Goal: Task Accomplishment & Management: Use online tool/utility

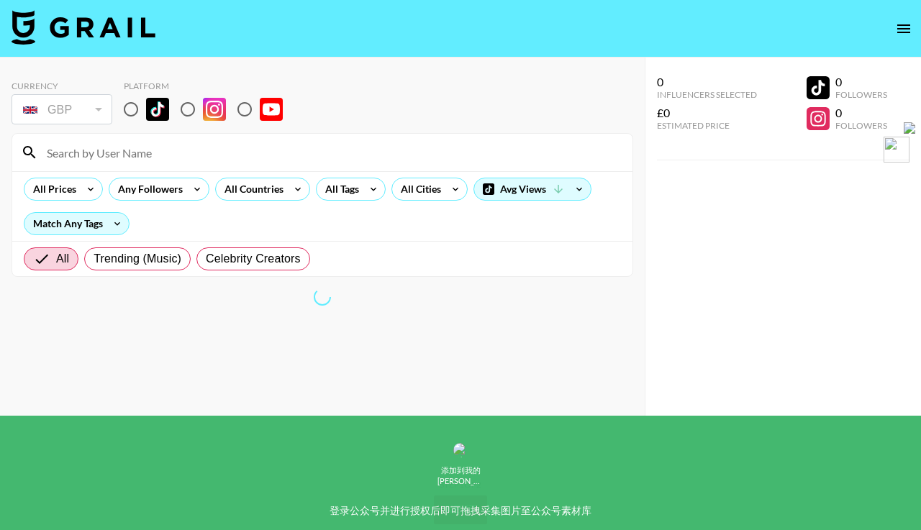
click at [73, 113] on div "GBP" at bounding box center [61, 109] width 95 height 25
click at [159, 102] on img at bounding box center [157, 109] width 23 height 23
click at [146, 102] on input "radio" at bounding box center [131, 109] width 30 height 30
radio input "true"
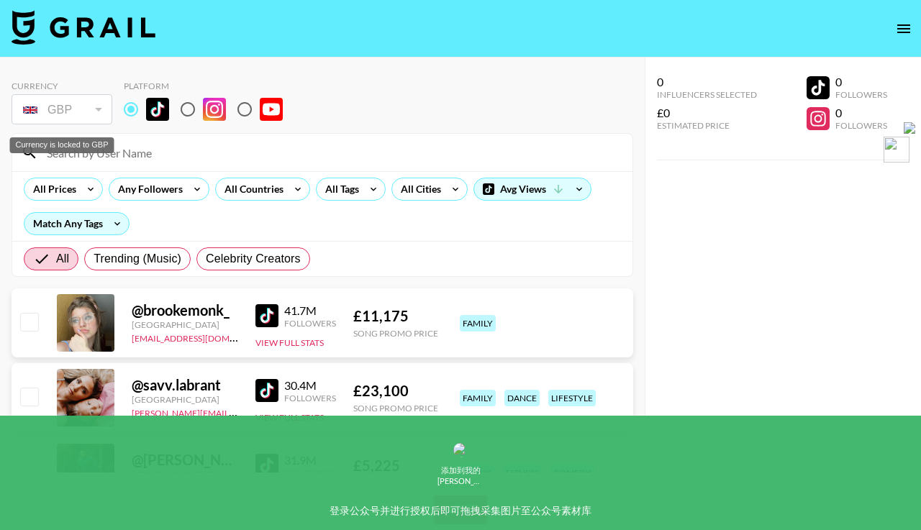
click at [67, 115] on div "GBP" at bounding box center [61, 109] width 95 height 25
click at [68, 195] on div "All Prices" at bounding box center [51, 189] width 55 height 22
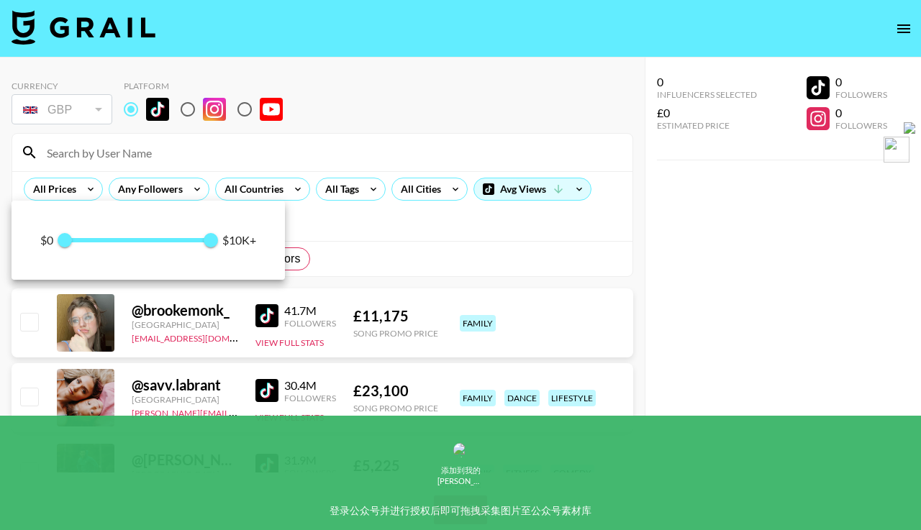
click at [176, 172] on div at bounding box center [460, 265] width 921 height 530
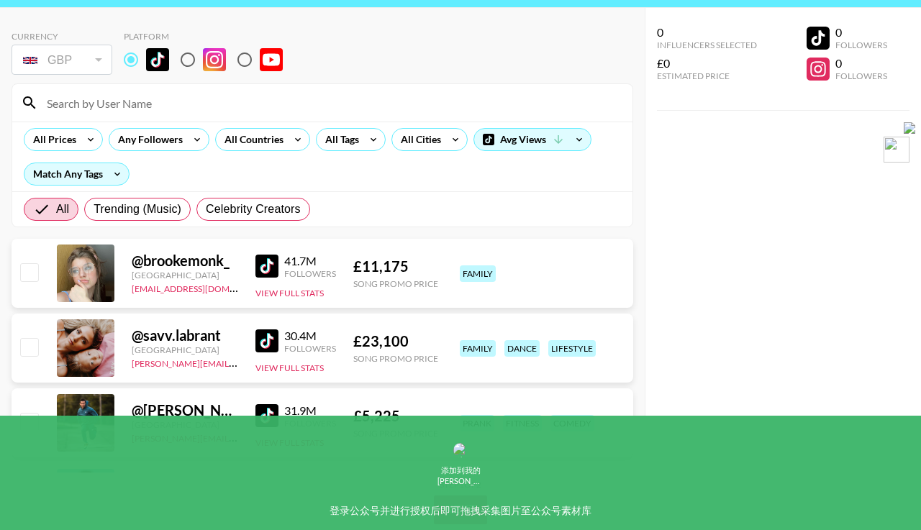
scroll to position [58, 0]
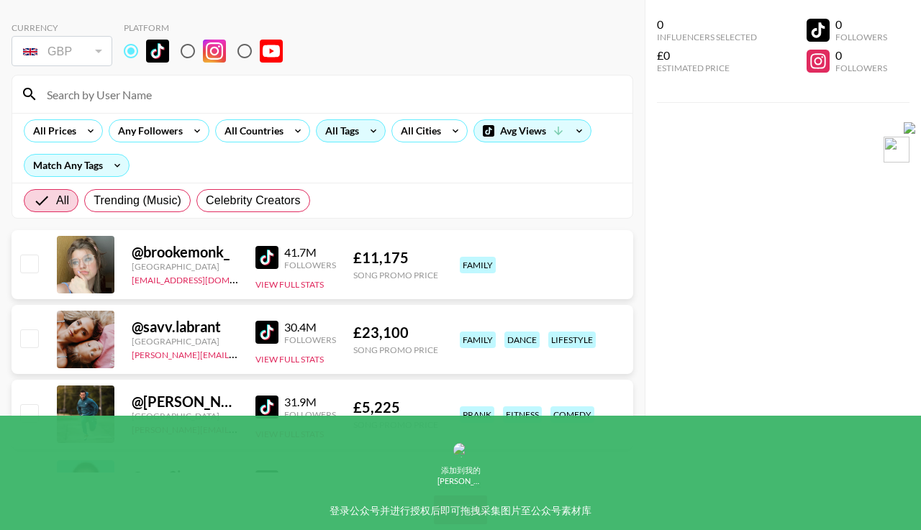
click at [330, 136] on div "All Tags" at bounding box center [339, 131] width 45 height 22
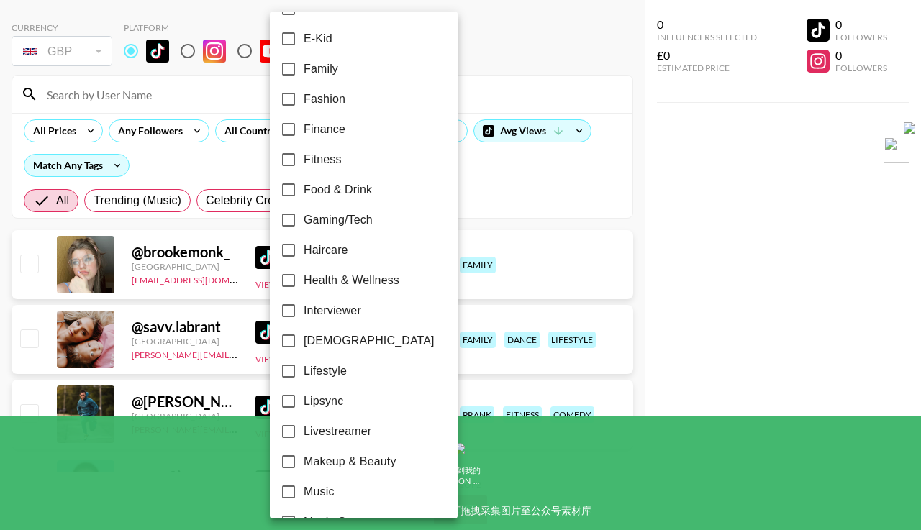
scroll to position [427, 0]
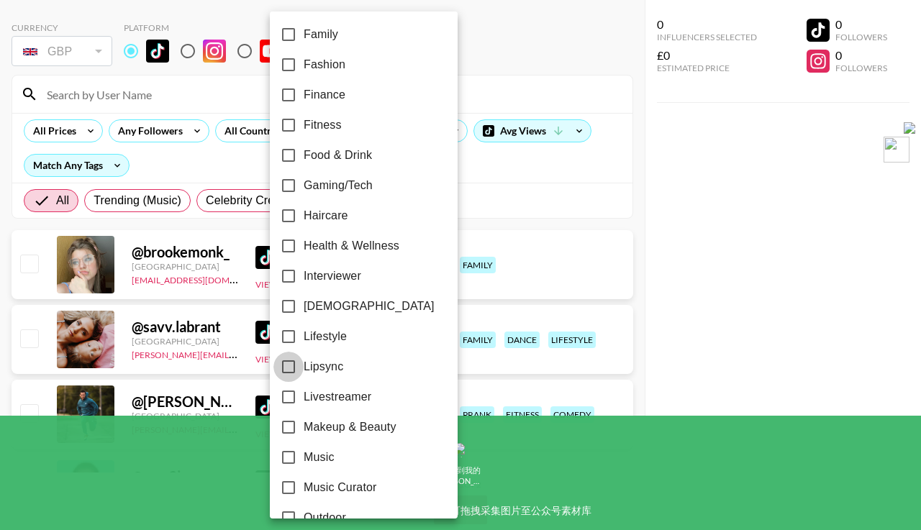
click at [287, 367] on input "Lipsync" at bounding box center [288, 367] width 30 height 30
checkbox input "true"
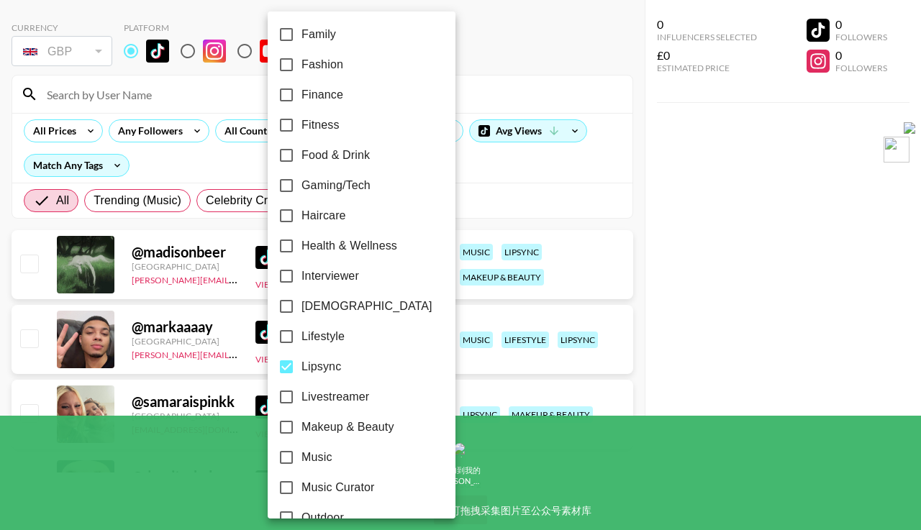
scroll to position [450, 0]
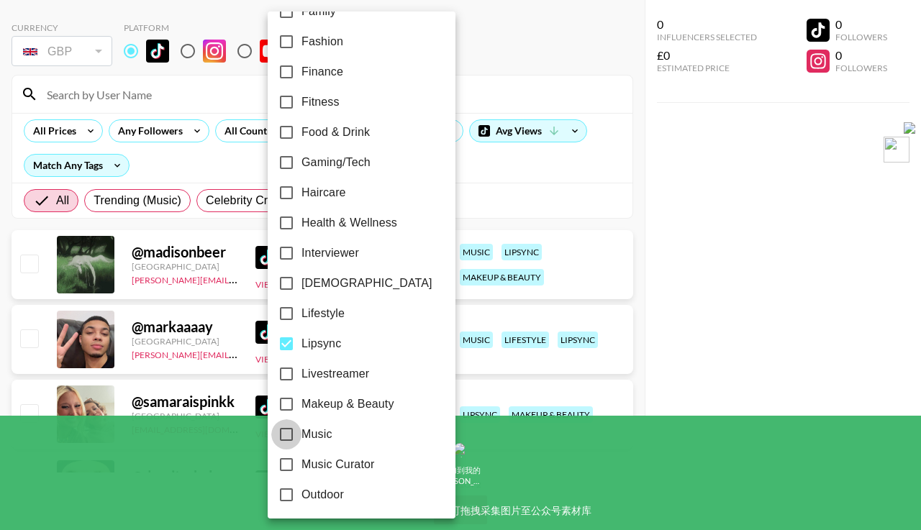
click at [287, 435] on input "Music" at bounding box center [286, 435] width 30 height 30
checkbox input "true"
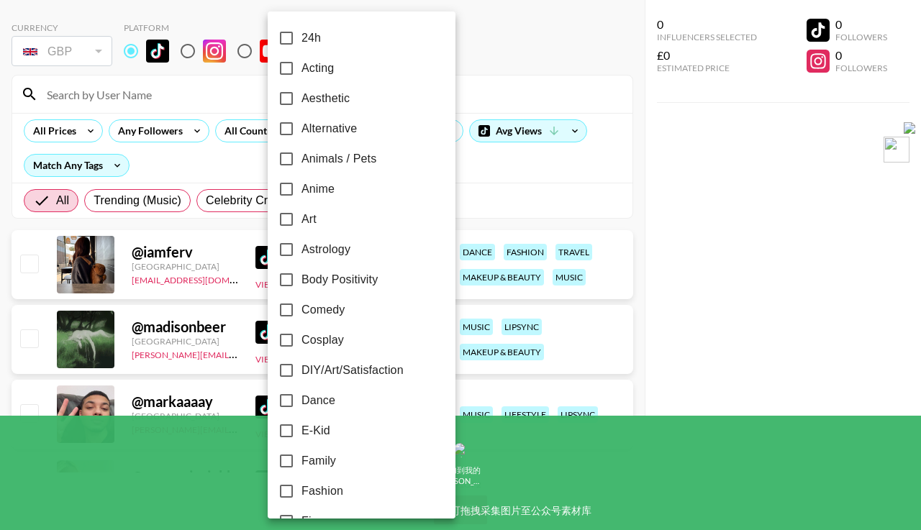
scroll to position [35, 0]
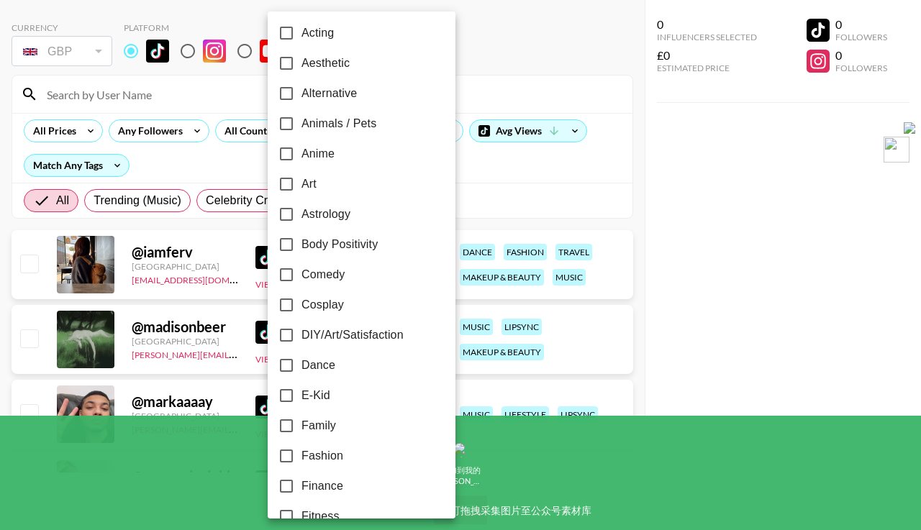
click at [286, 361] on input "Dance" at bounding box center [286, 365] width 30 height 30
checkbox input "true"
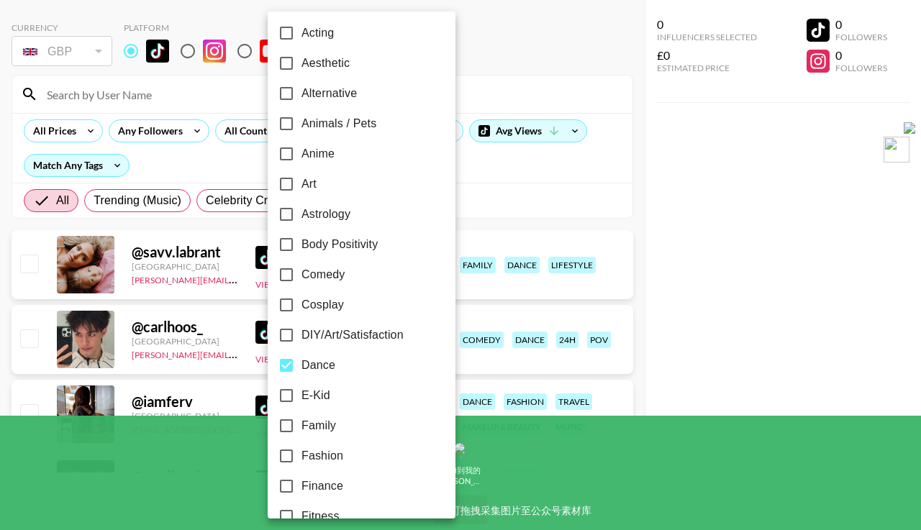
click at [526, 191] on div at bounding box center [460, 265] width 921 height 530
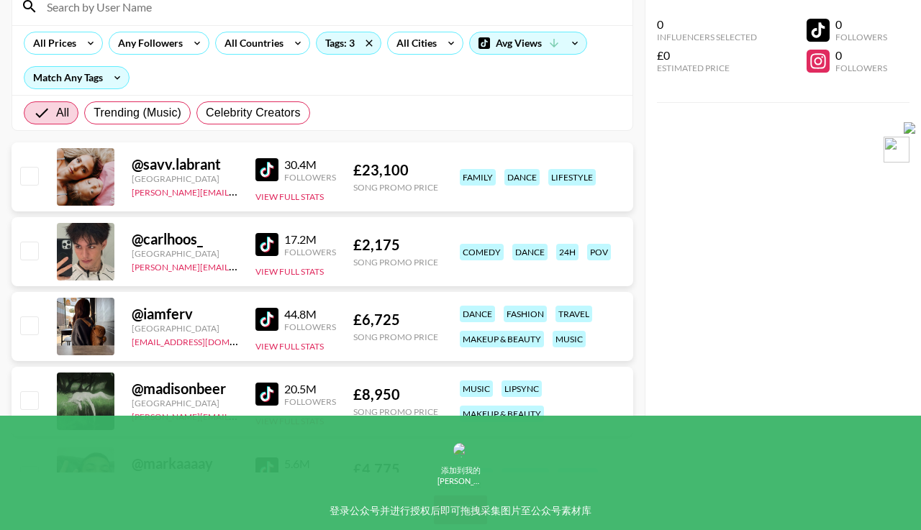
scroll to position [150, 0]
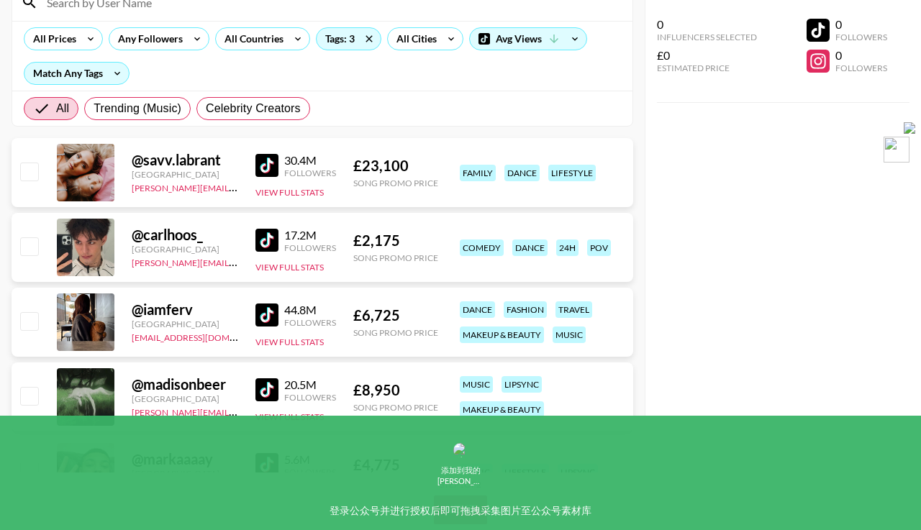
click at [89, 248] on div at bounding box center [86, 248] width 58 height 58
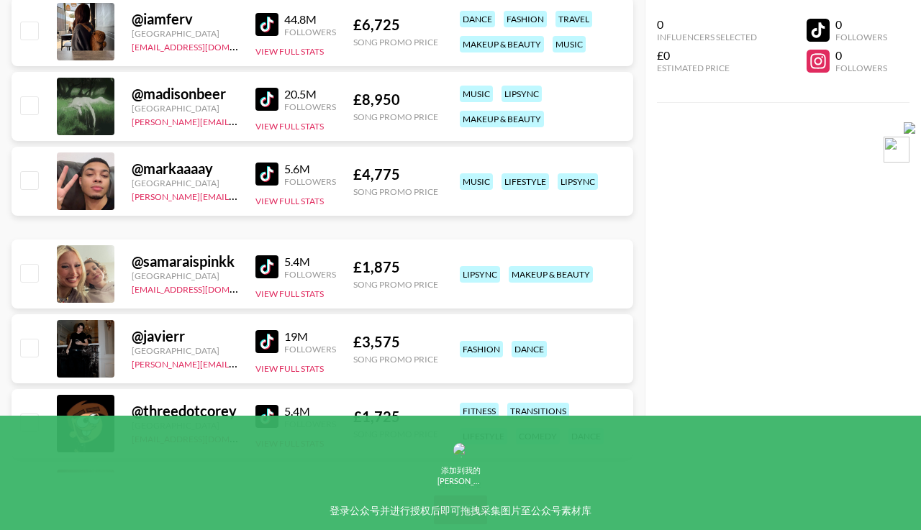
scroll to position [497, 0]
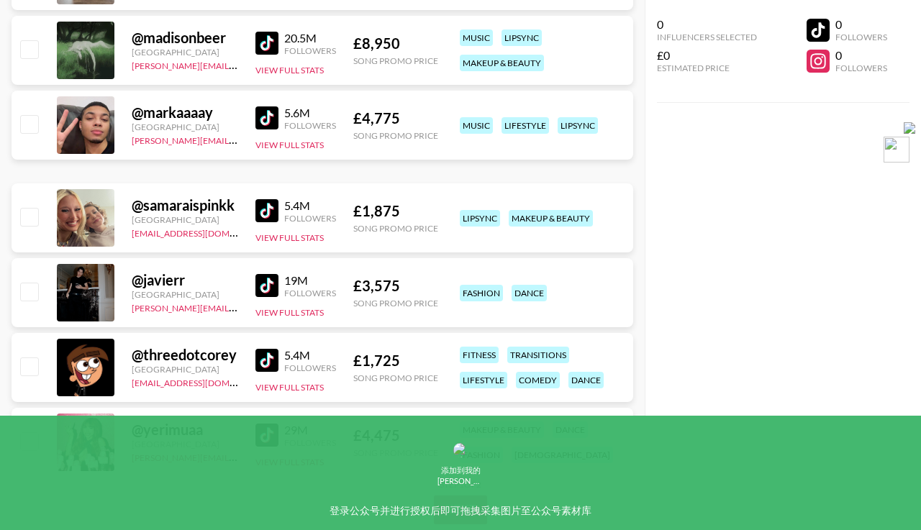
click at [91, 220] on div at bounding box center [86, 218] width 58 height 58
click at [285, 240] on button "View Full Stats" at bounding box center [289, 237] width 68 height 11
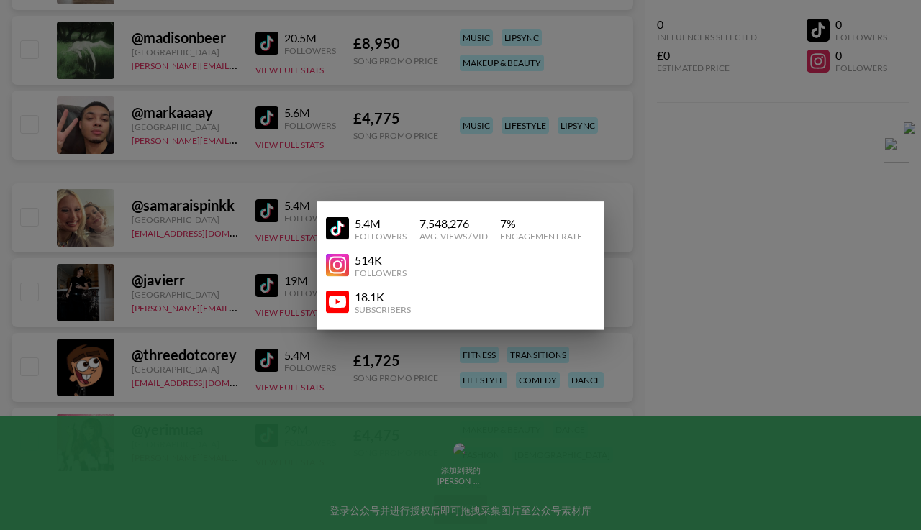
click at [284, 273] on div at bounding box center [460, 265] width 921 height 530
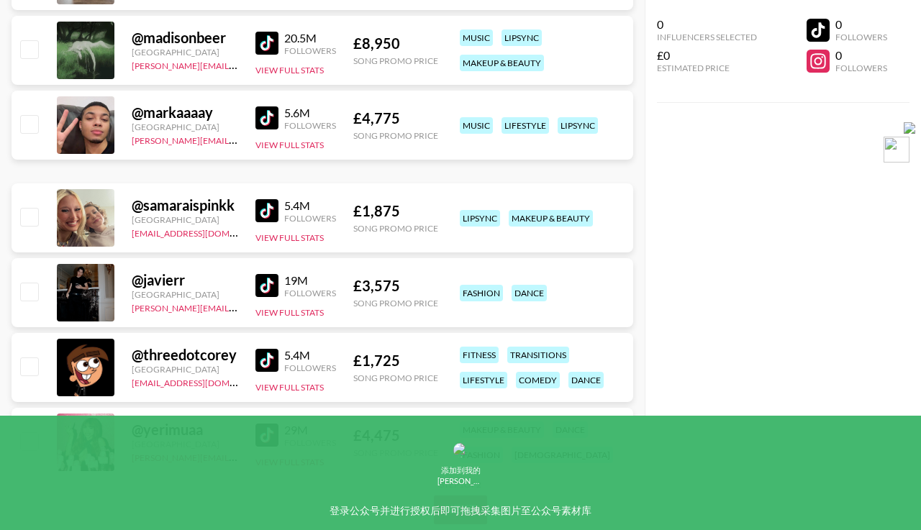
click at [160, 207] on div "@ samaraispinkk" at bounding box center [185, 205] width 106 height 18
click at [268, 208] on img at bounding box center [266, 210] width 23 height 23
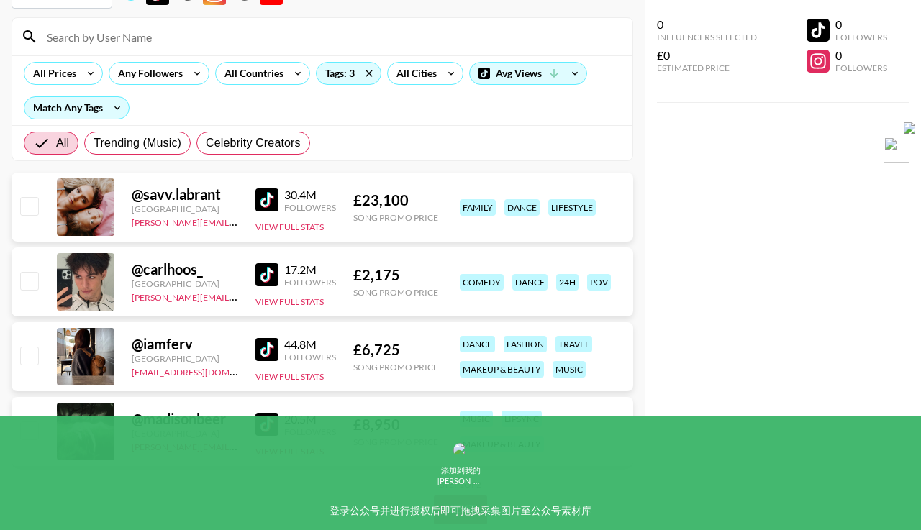
scroll to position [126, 0]
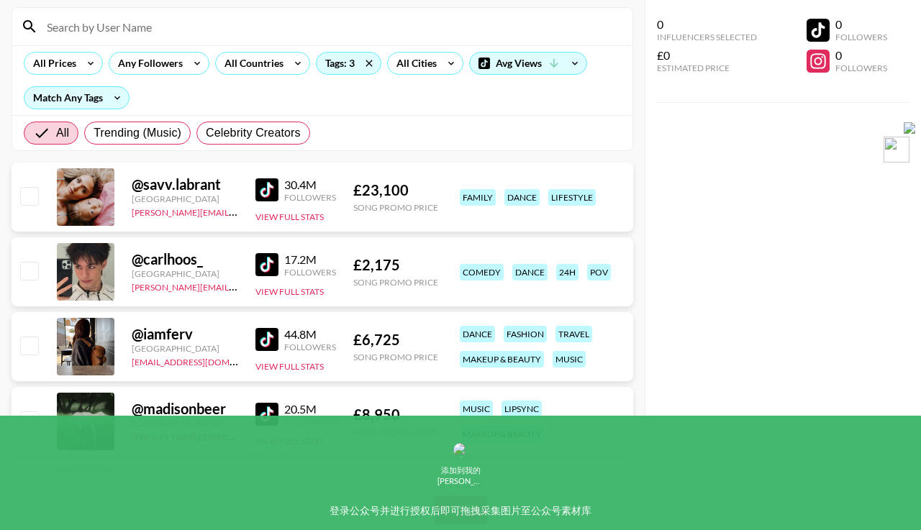
click at [88, 272] on div at bounding box center [86, 272] width 58 height 58
click at [259, 265] on img at bounding box center [266, 264] width 23 height 23
click at [260, 341] on img at bounding box center [266, 339] width 23 height 23
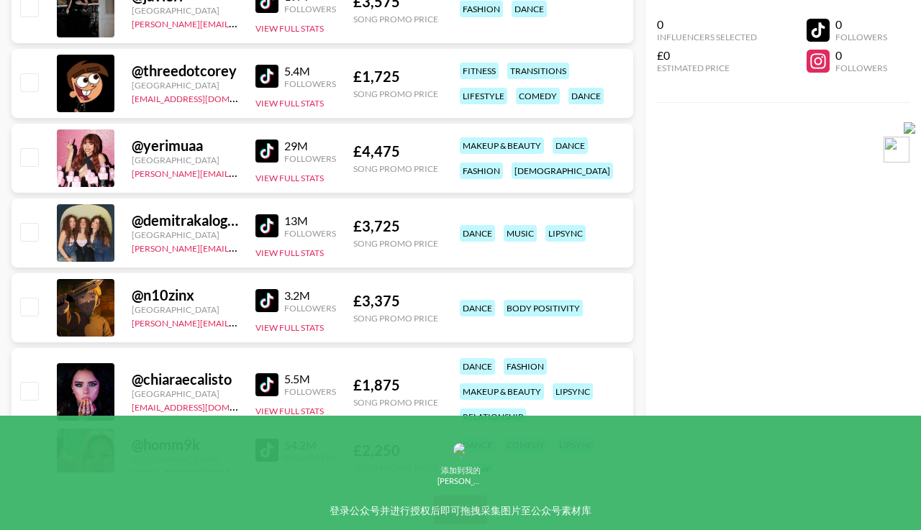
scroll to position [788, 0]
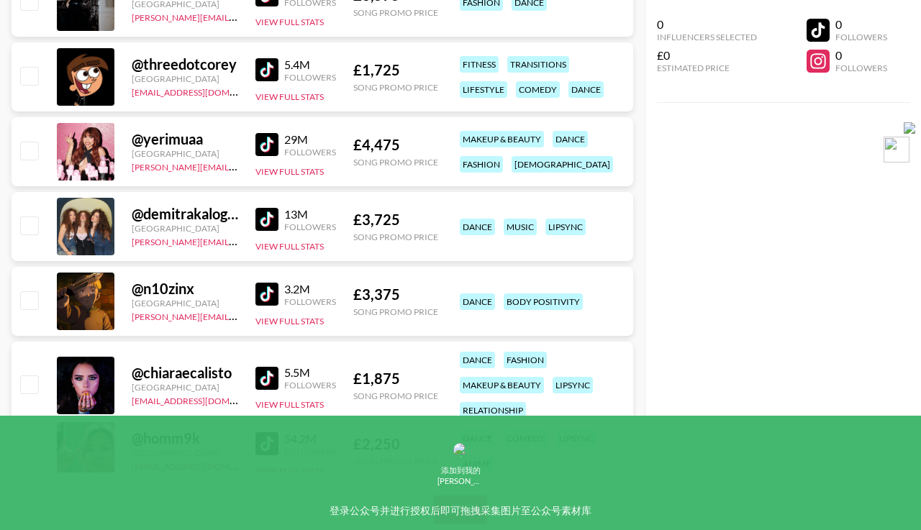
click at [273, 379] on img at bounding box center [266, 378] width 23 height 23
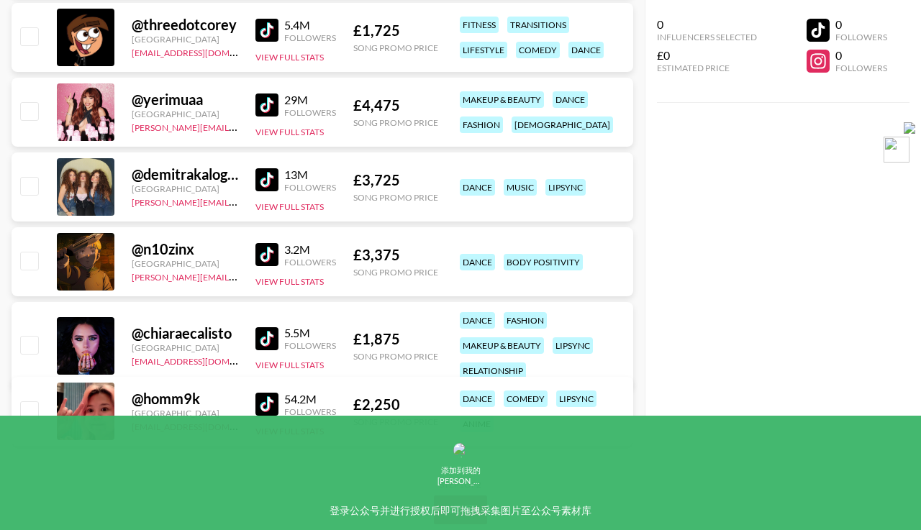
scroll to position [820, 0]
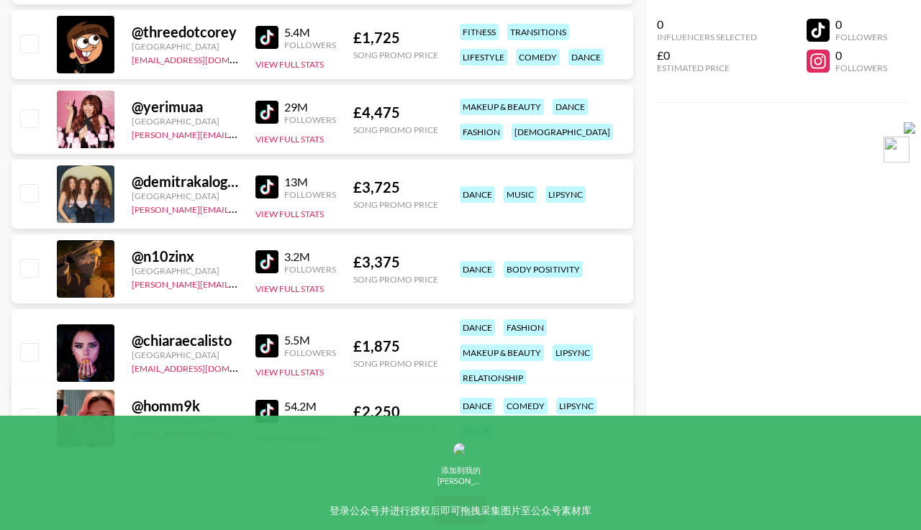
click at [265, 189] on img at bounding box center [266, 187] width 23 height 23
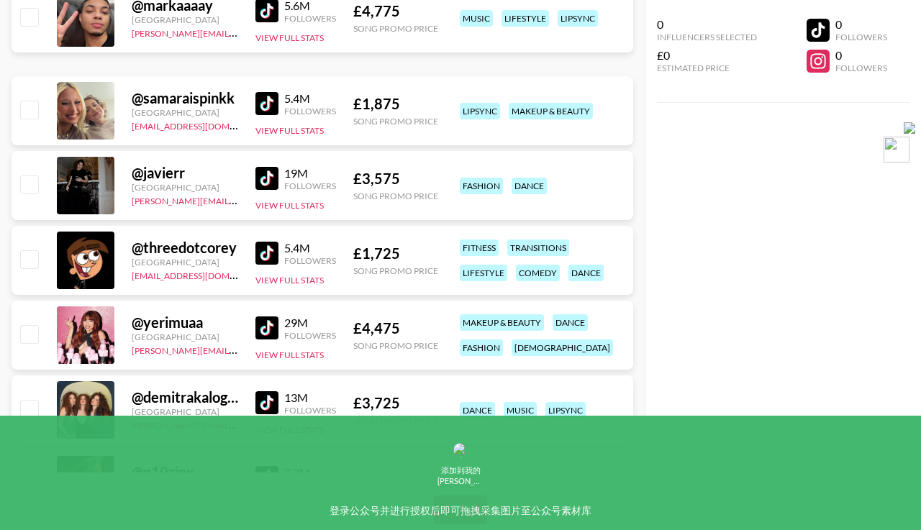
scroll to position [592, 0]
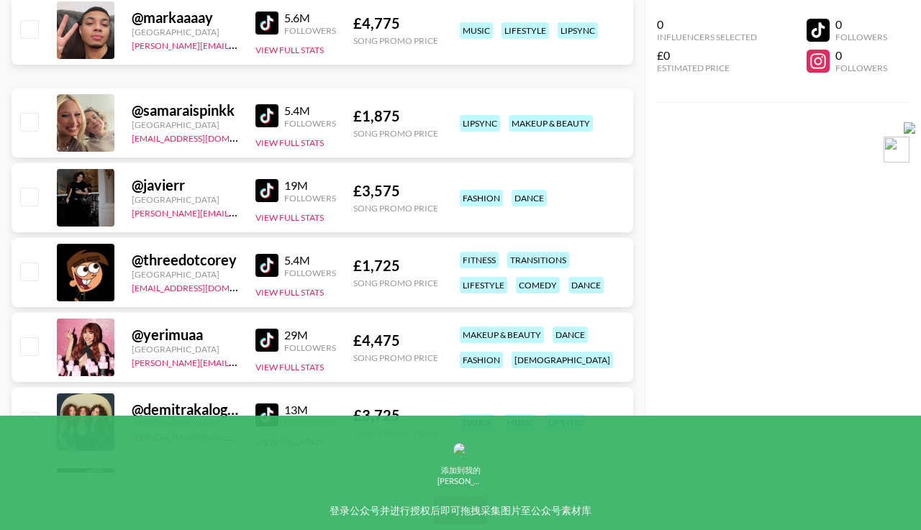
click at [269, 189] on img at bounding box center [266, 190] width 23 height 23
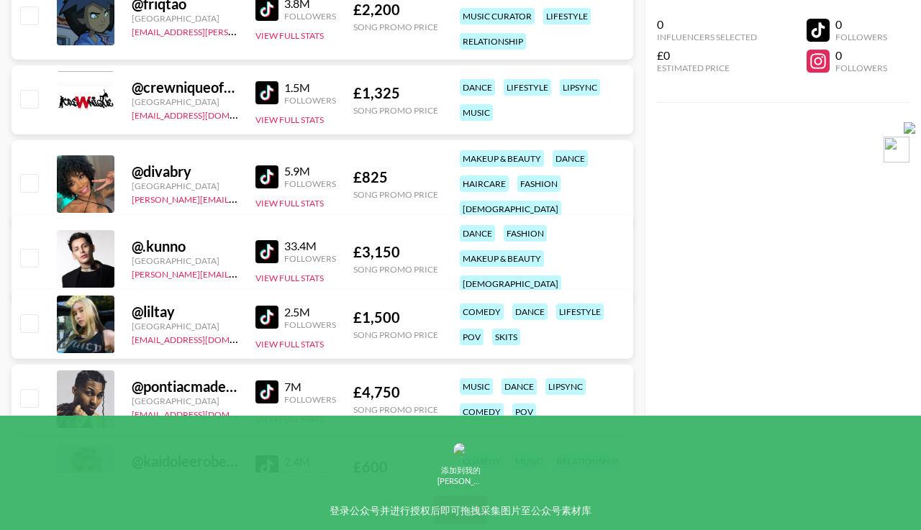
scroll to position [1913, 0]
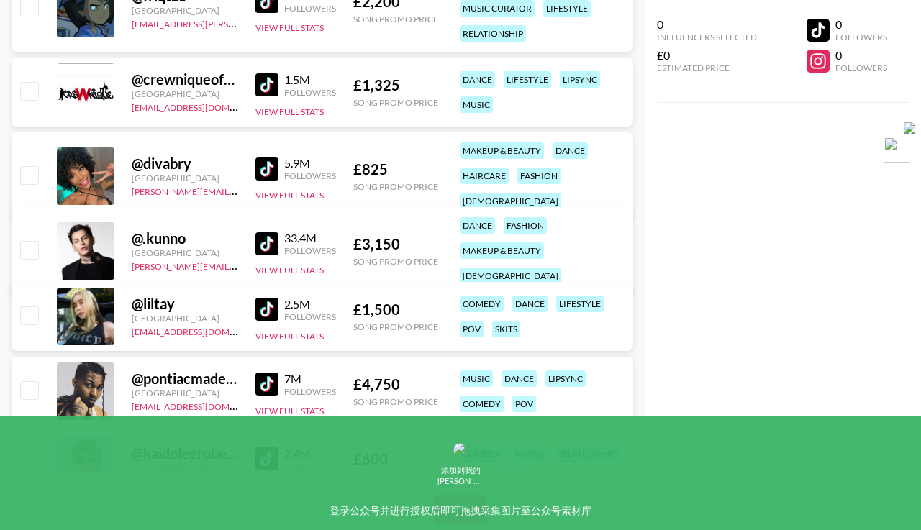
click at [273, 309] on img at bounding box center [266, 309] width 23 height 23
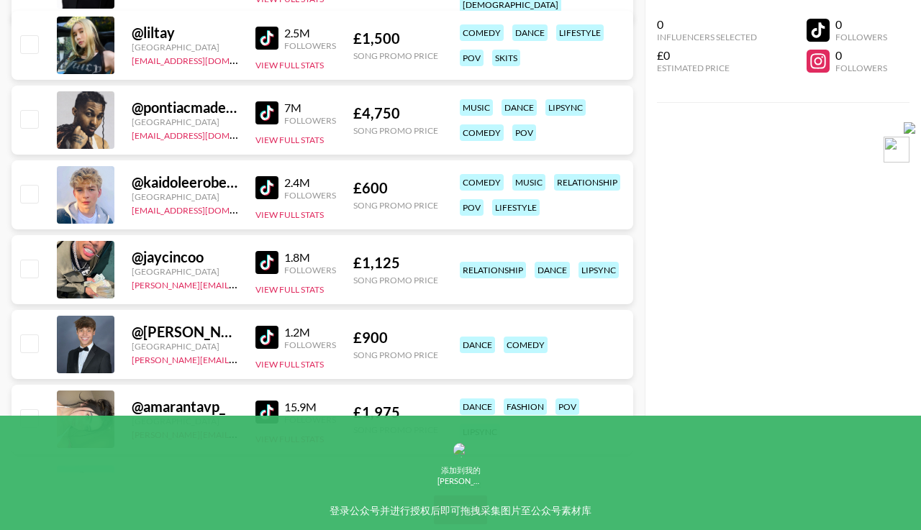
scroll to position [2238, 0]
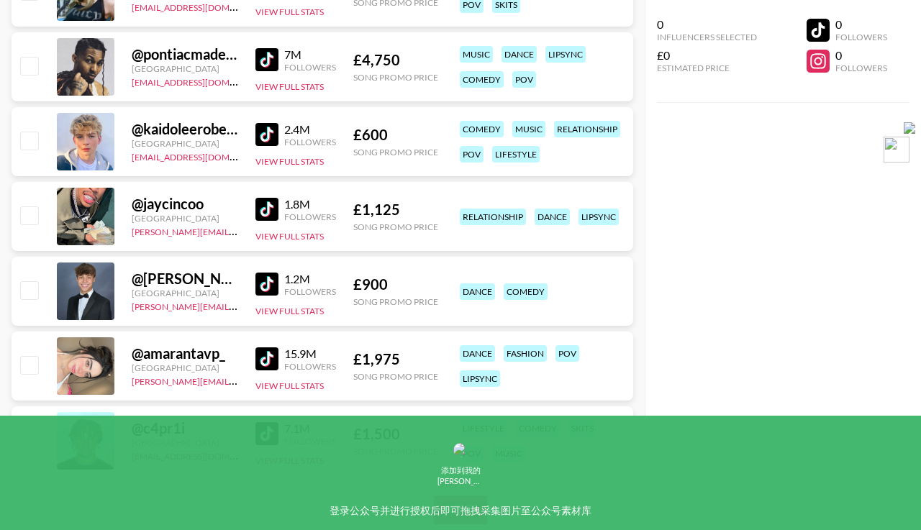
click at [269, 361] on img at bounding box center [266, 359] width 23 height 23
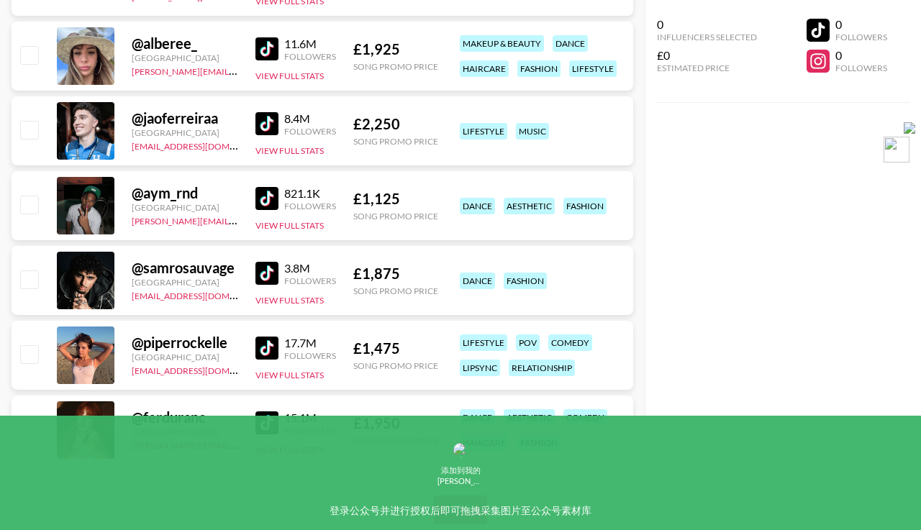
scroll to position [2923, 0]
click at [273, 349] on img at bounding box center [266, 347] width 23 height 23
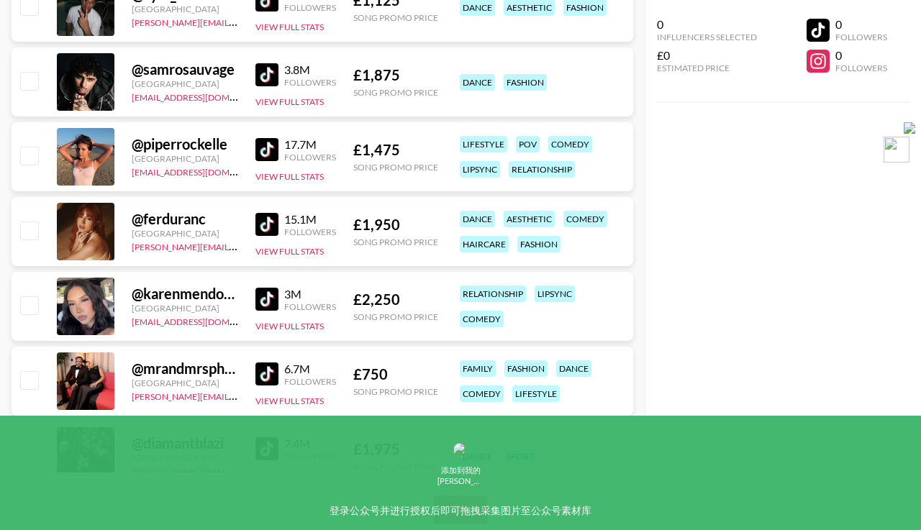
scroll to position [3129, 0]
